Goal: Task Accomplishment & Management: Complete application form

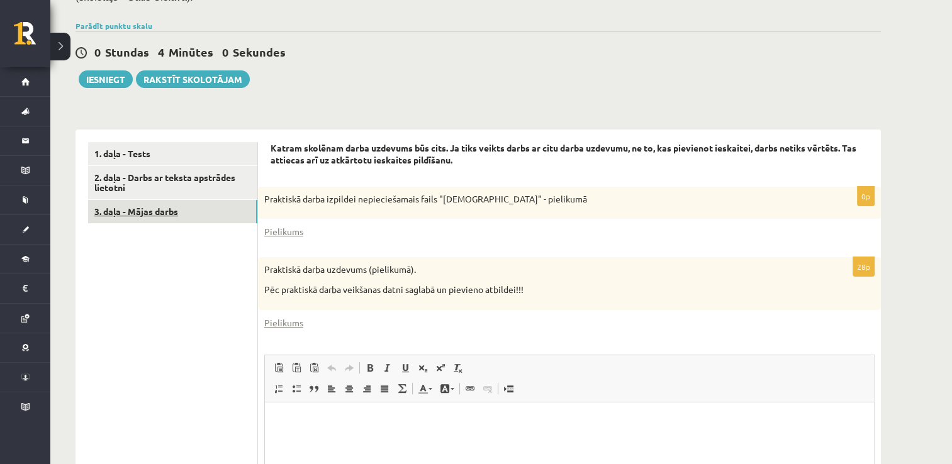
click at [179, 213] on link "3. daļa - Mājas darbs" at bounding box center [172, 211] width 169 height 23
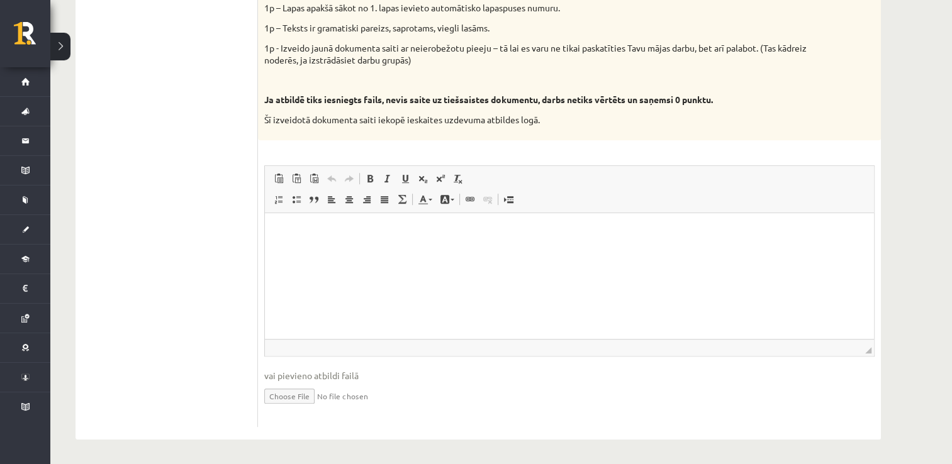
click at [284, 395] on input "file" at bounding box center [569, 395] width 610 height 26
drag, startPoint x: 404, startPoint y: 243, endPoint x: 348, endPoint y: 253, distance: 56.8
drag, startPoint x: 348, startPoint y: 253, endPoint x: 304, endPoint y: 230, distance: 49.8
click at [304, 230] on p "Editor, wiswyg-editor-user-answer-47433877133940" at bounding box center [569, 231] width 584 height 13
click at [320, 242] on span "Paste" at bounding box center [338, 239] width 39 height 18
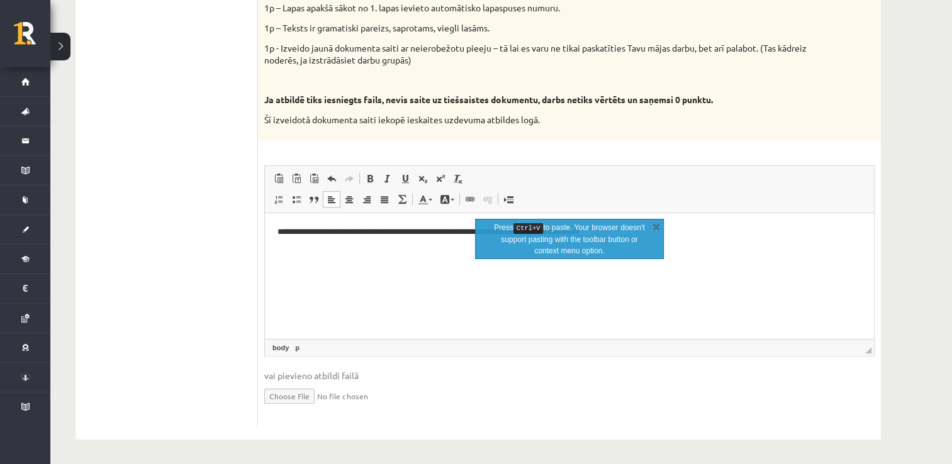
click at [659, 228] on link "X" at bounding box center [656, 226] width 13 height 13
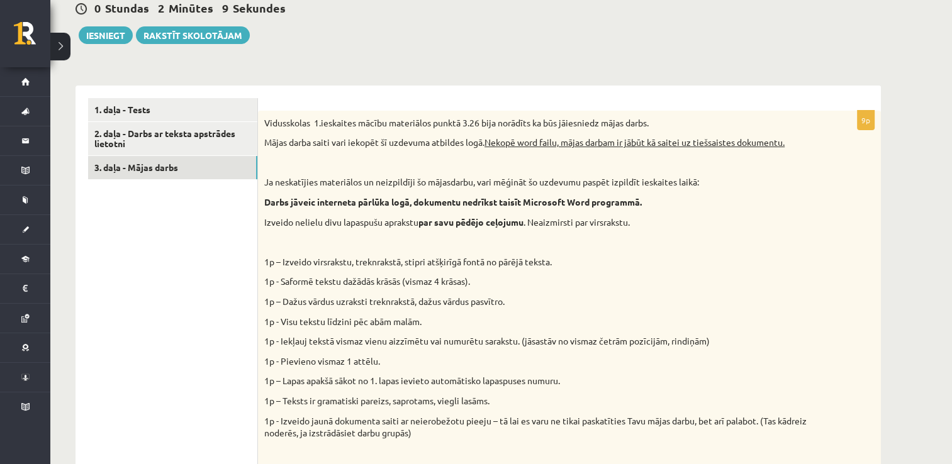
scroll to position [252, 0]
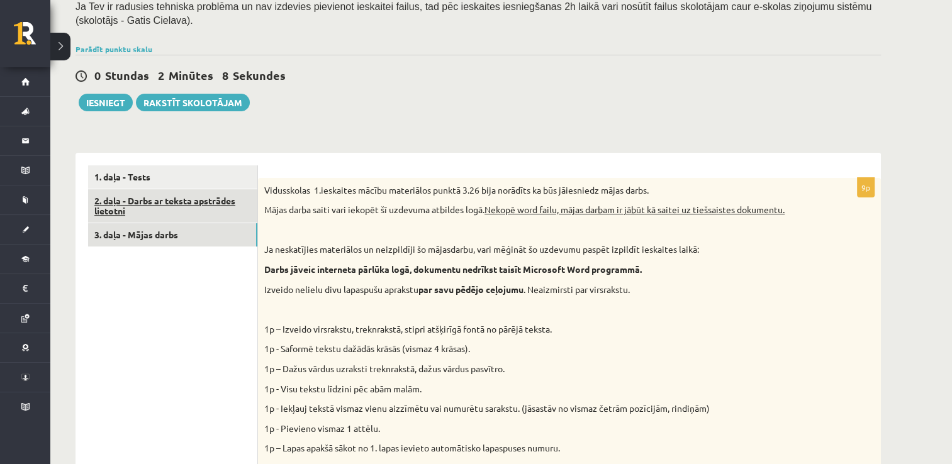
click at [178, 205] on link "2. daļa - Darbs ar teksta apstrādes lietotni" at bounding box center [172, 206] width 169 height 34
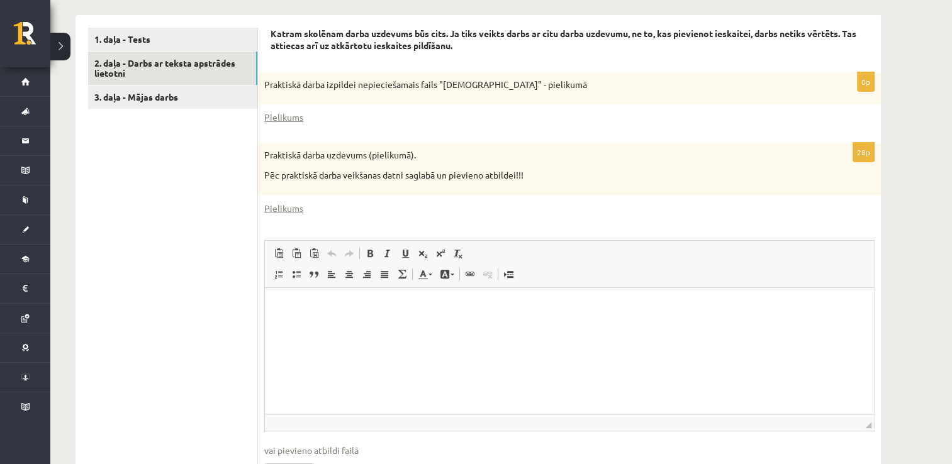
scroll to position [212, 0]
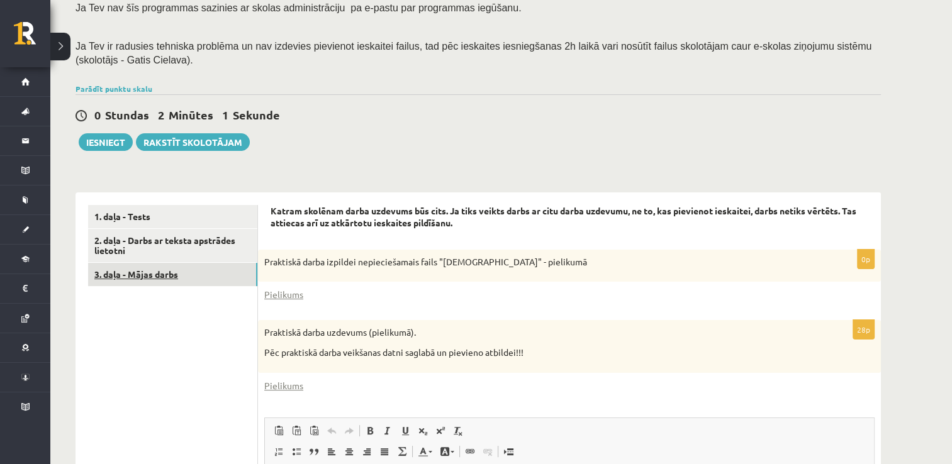
click at [198, 278] on link "3. daļa - Mājas darbs" at bounding box center [172, 274] width 169 height 23
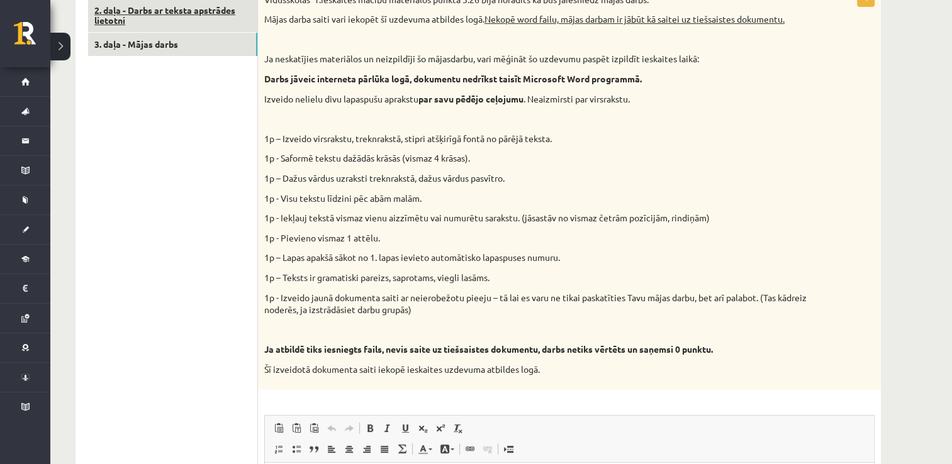
scroll to position [252, 0]
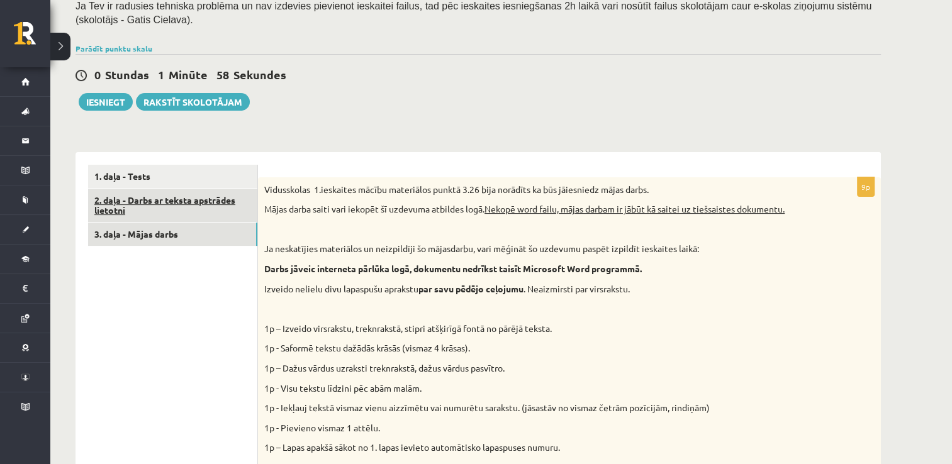
click at [184, 213] on link "2. daļa - Darbs ar teksta apstrādes lietotni" at bounding box center [172, 206] width 169 height 34
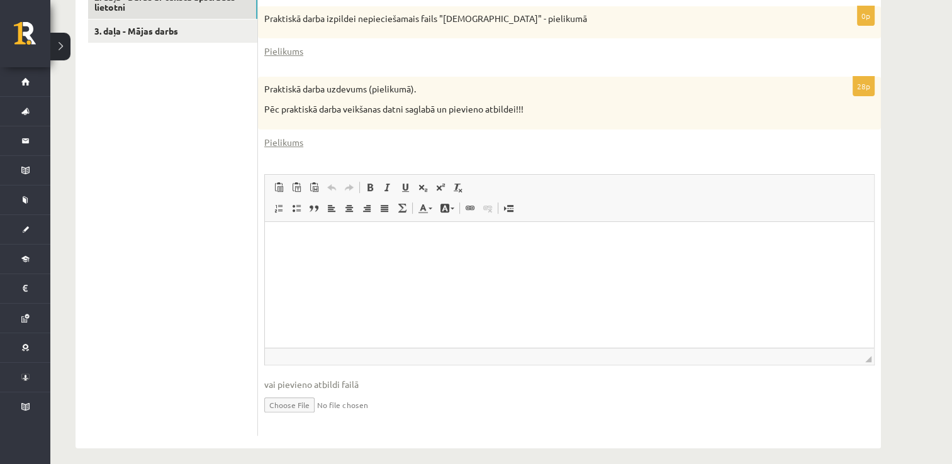
scroll to position [463, 0]
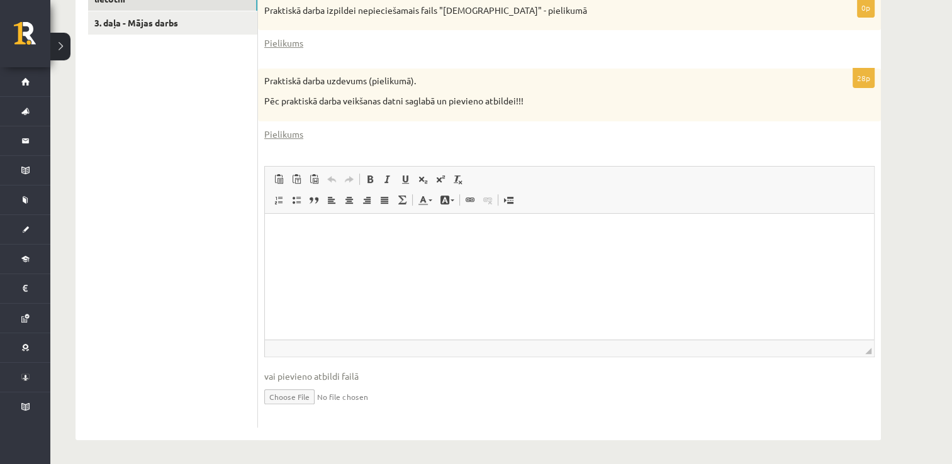
click at [279, 393] on input "file" at bounding box center [569, 396] width 610 height 26
click at [331, 252] on html at bounding box center [569, 232] width 609 height 38
drag, startPoint x: 340, startPoint y: 299, endPoint x: 268, endPoint y: 264, distance: 80.2
click at [268, 252] on html at bounding box center [569, 232] width 609 height 38
drag, startPoint x: 290, startPoint y: 258, endPoint x: 317, endPoint y: 291, distance: 42.4
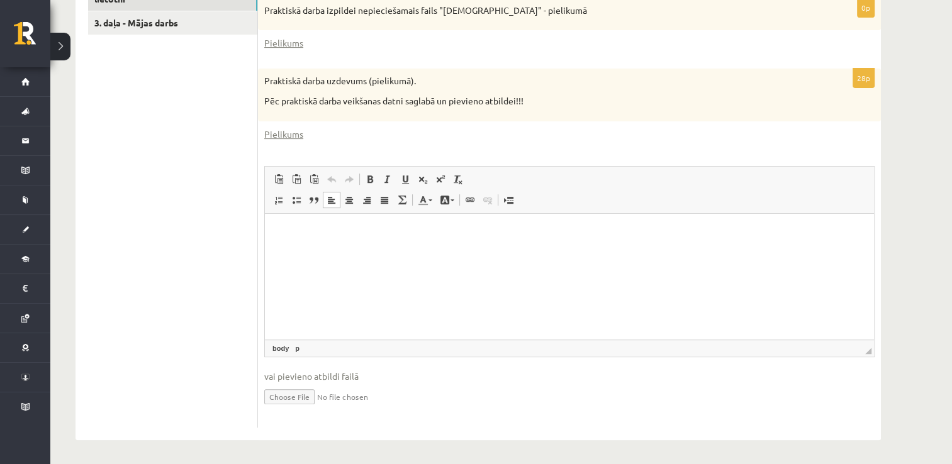
click at [317, 252] on html at bounding box center [569, 232] width 609 height 38
drag, startPoint x: 317, startPoint y: 291, endPoint x: 289, endPoint y: 231, distance: 66.1
click at [289, 231] on p "Editor, wiswyg-editor-user-answer-47433780147080" at bounding box center [569, 232] width 584 height 13
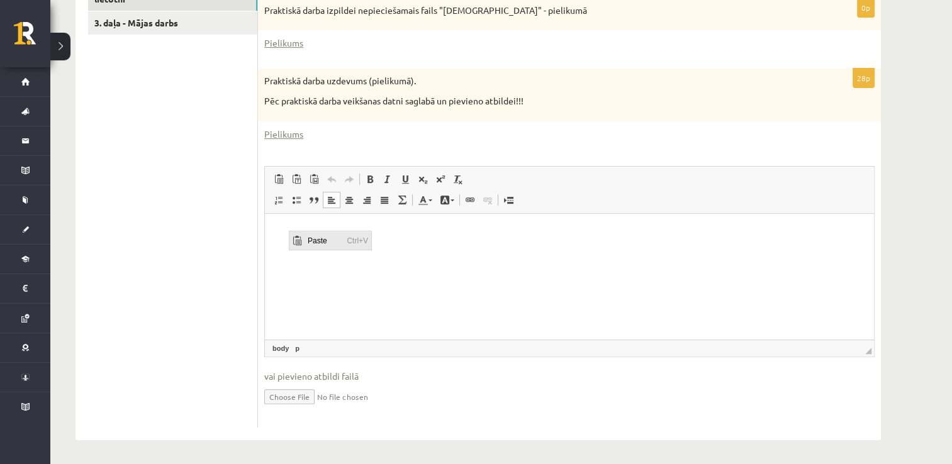
click at [313, 236] on span "Paste" at bounding box center [323, 240] width 39 height 18
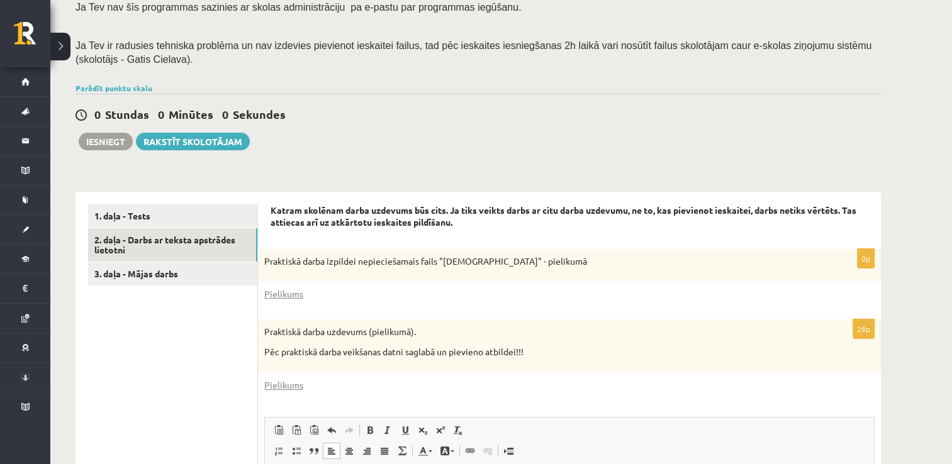
scroll to position [212, 0]
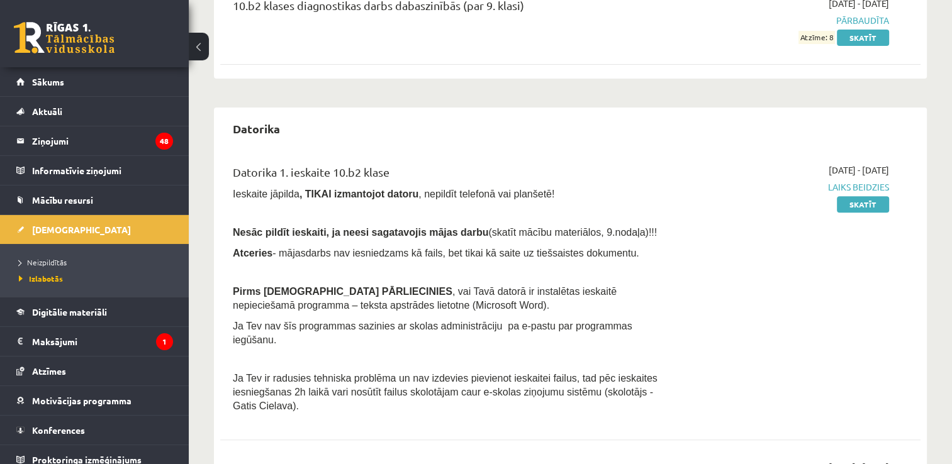
scroll to position [440, 0]
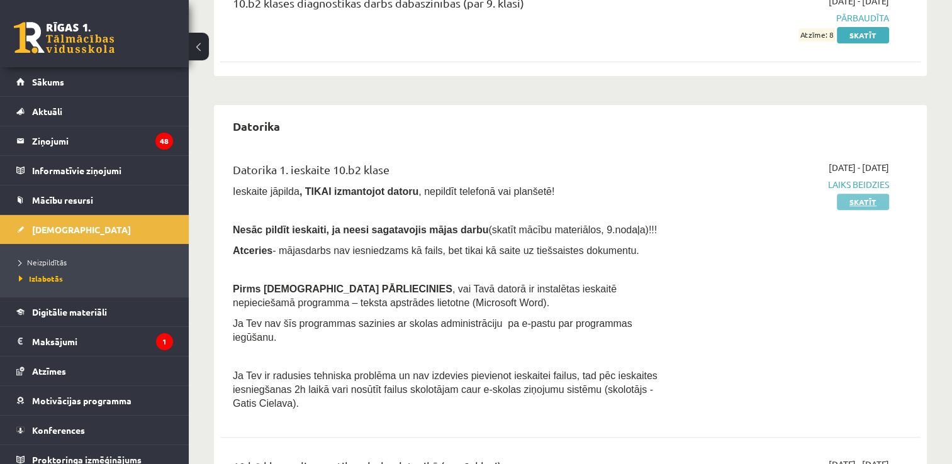
click at [853, 204] on link "Skatīt" at bounding box center [862, 202] width 52 height 16
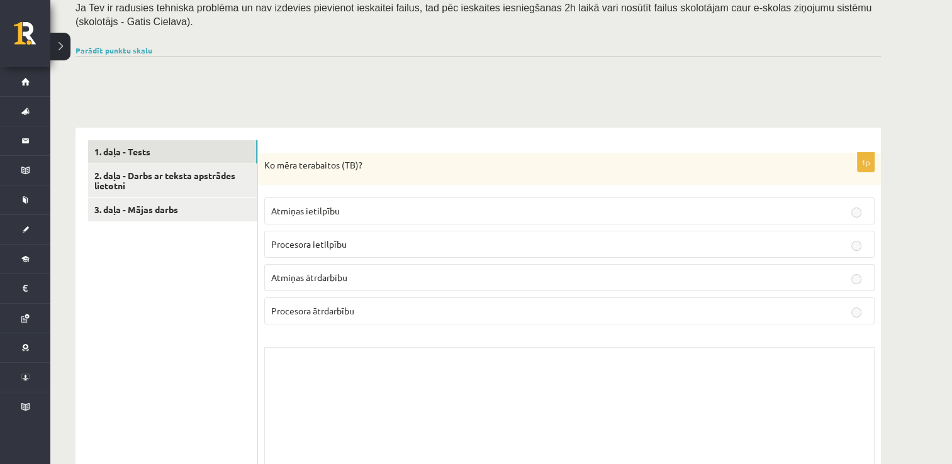
scroll to position [252, 0]
click at [113, 184] on link "2. daļa - Darbs ar teksta apstrādes lietotni" at bounding box center [172, 180] width 169 height 34
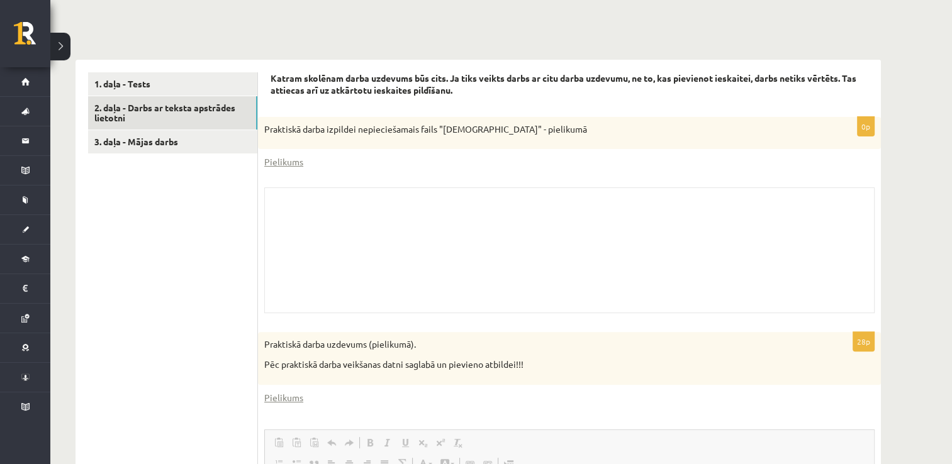
scroll to position [287, 0]
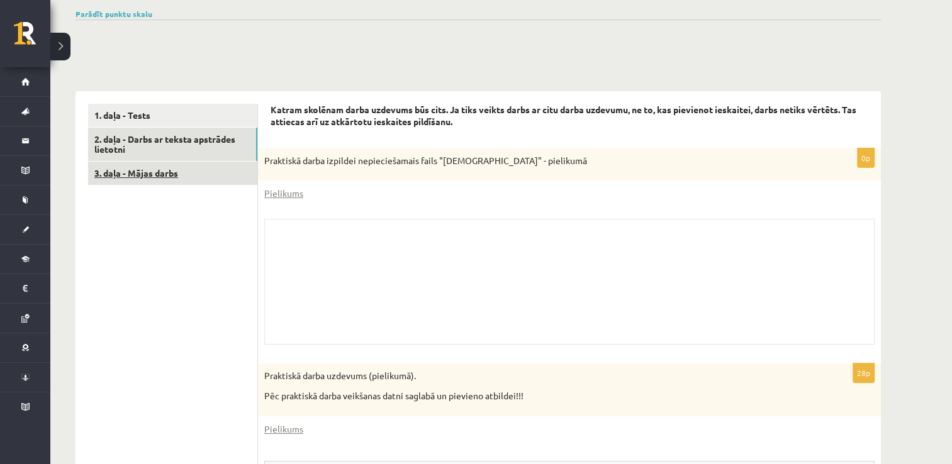
click at [229, 167] on link "3. daļa - Mājas darbs" at bounding box center [172, 173] width 169 height 23
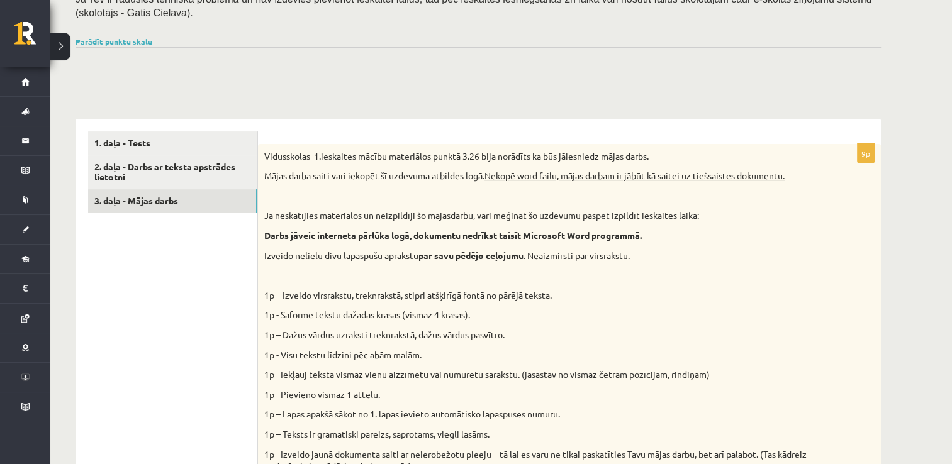
scroll to position [244, 0]
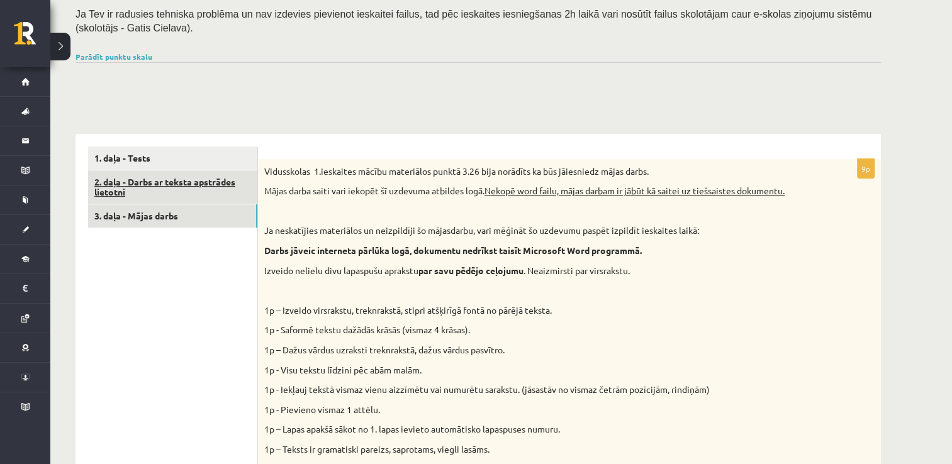
click at [251, 192] on link "2. daļa - Darbs ar teksta apstrādes lietotni" at bounding box center [172, 187] width 169 height 34
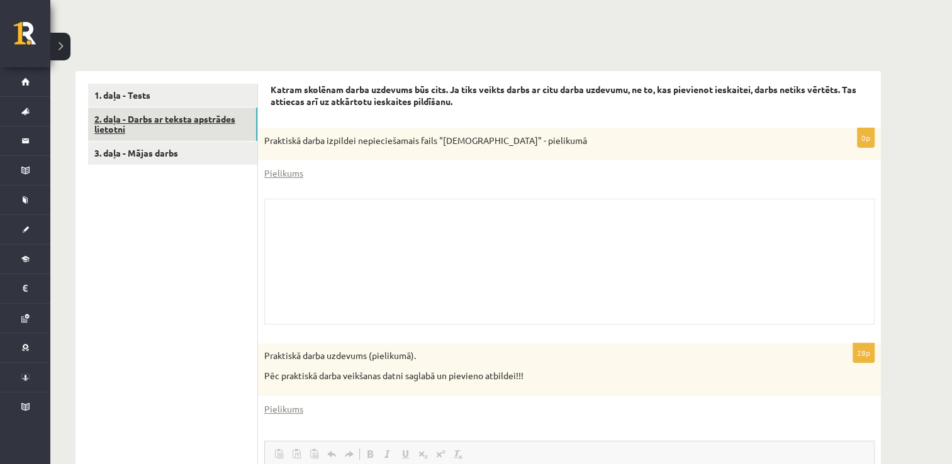
scroll to position [0, 0]
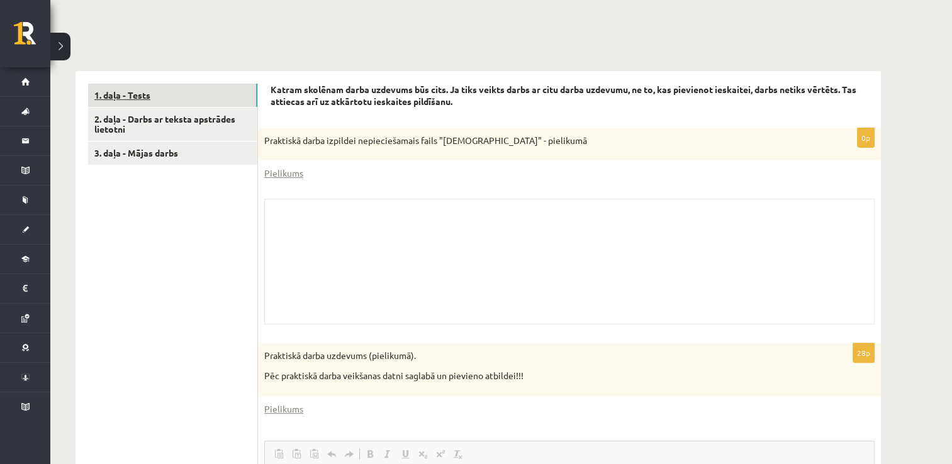
click at [205, 91] on link "1. daļa - Tests" at bounding box center [172, 95] width 169 height 23
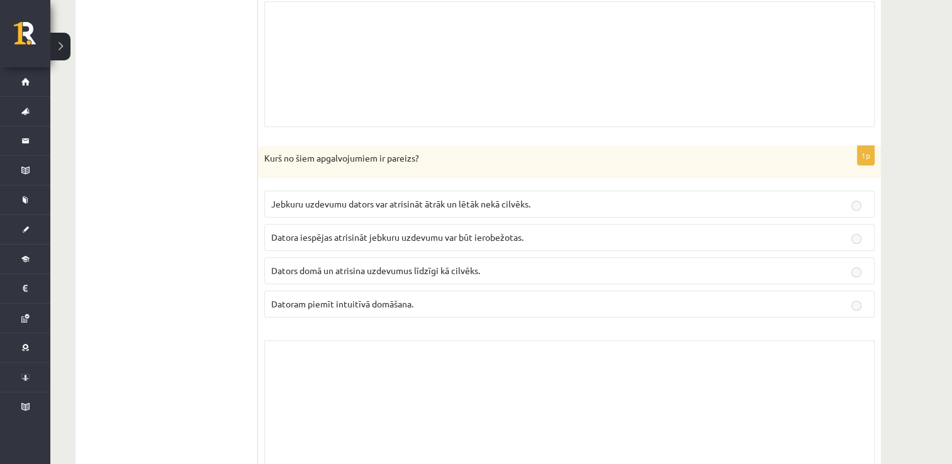
scroll to position [1062, 0]
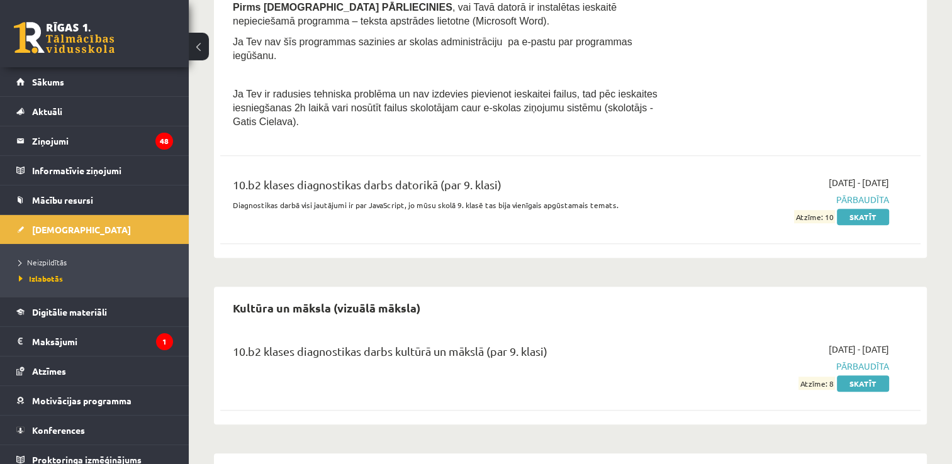
scroll to position [711, 0]
